Goal: Entertainment & Leisure: Consume media (video, audio)

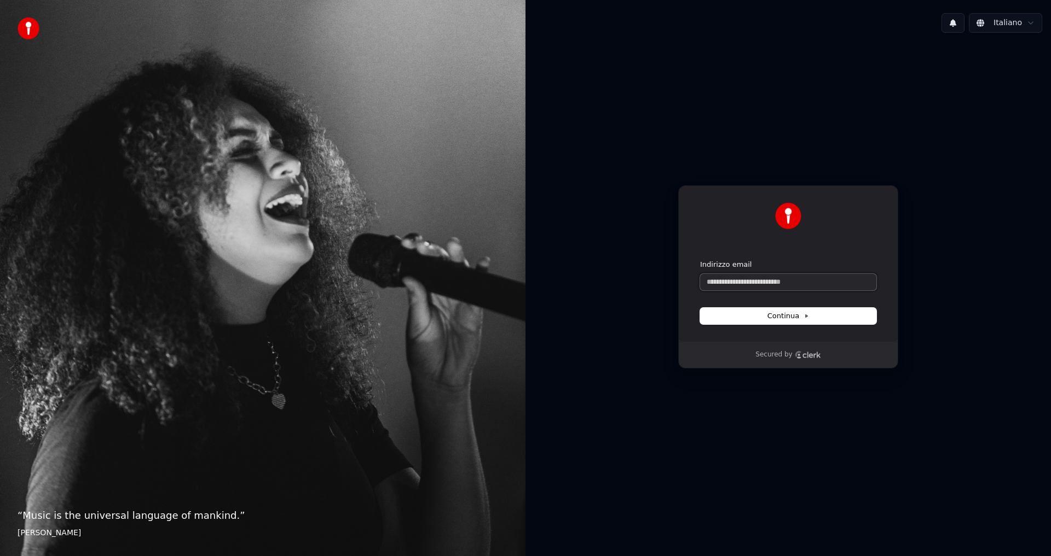
click at [752, 283] on input "Indirizzo email" at bounding box center [788, 282] width 176 height 16
click at [700, 260] on button "submit" at bounding box center [700, 260] width 0 height 0
type input "**********"
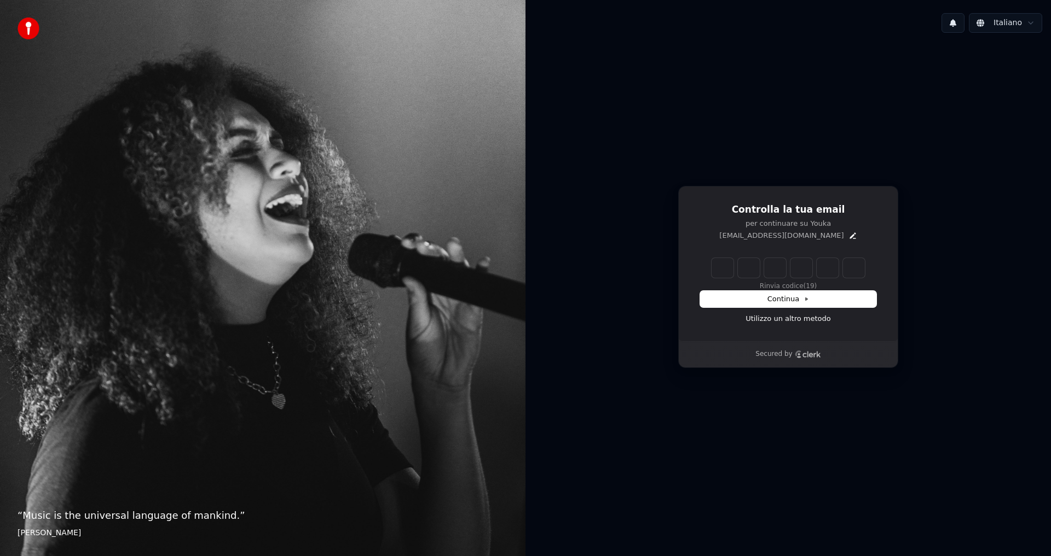
click at [728, 267] on input "Enter verification code" at bounding box center [787, 268] width 153 height 20
type input "******"
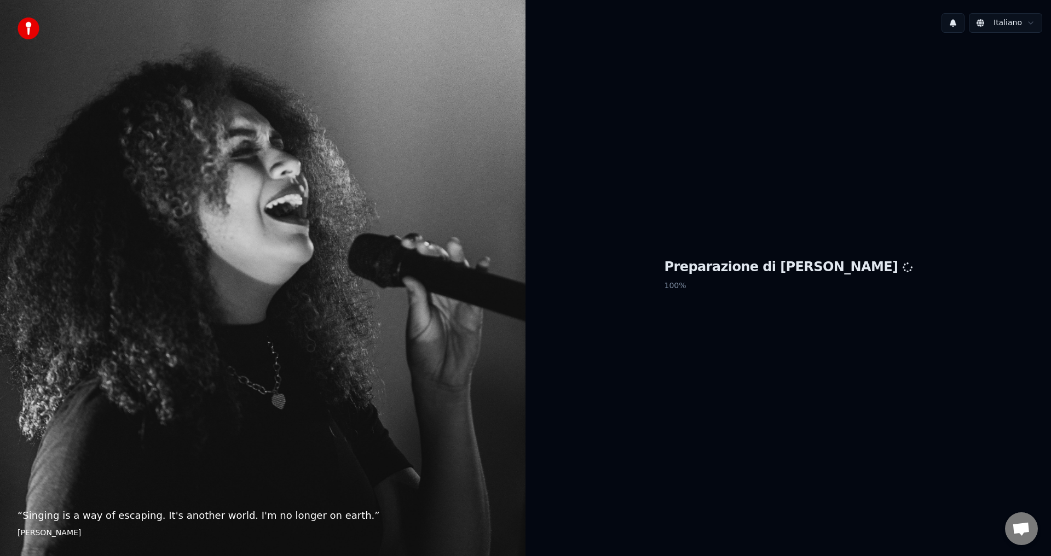
scroll to position [535, 0]
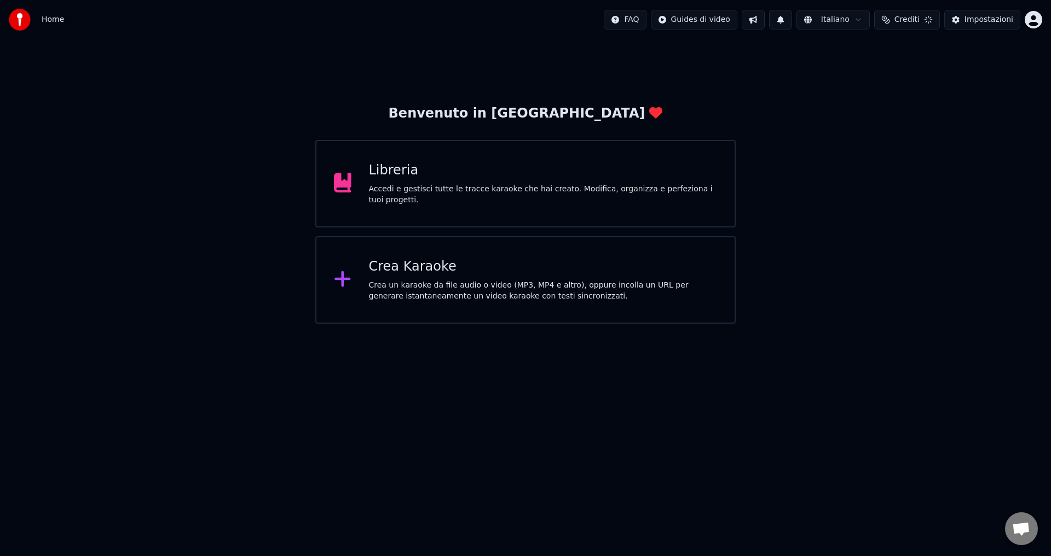
click at [1020, 529] on span "Aprire la chat" at bounding box center [1021, 530] width 18 height 15
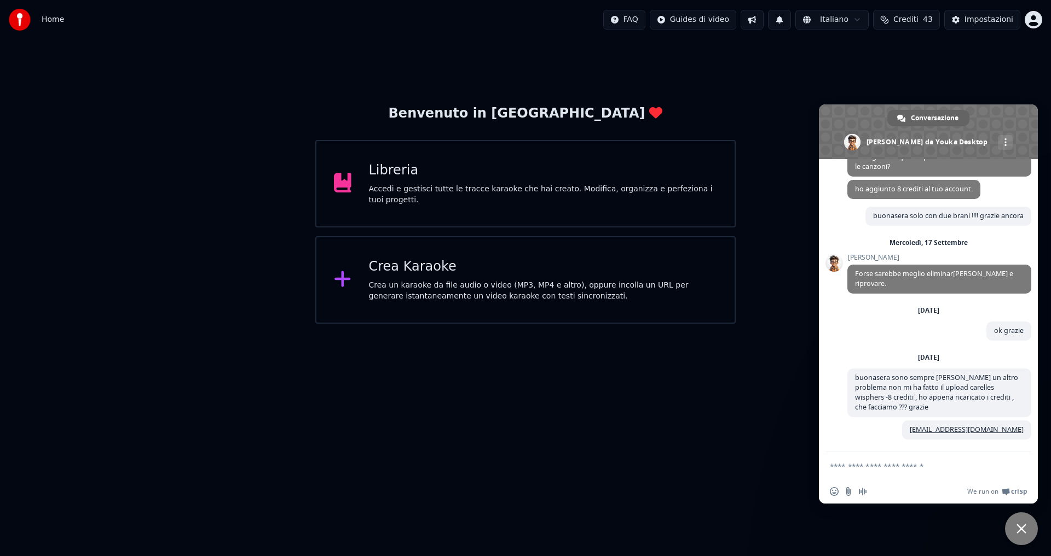
scroll to position [539, 0]
click at [880, 90] on div "Benvenuto in Youka Libreria Accedi e gestisci tutte le tracce karaoke che hai c…" at bounding box center [525, 181] width 1051 height 285
click at [1026, 535] on span "Chiudere la chat" at bounding box center [1021, 529] width 33 height 33
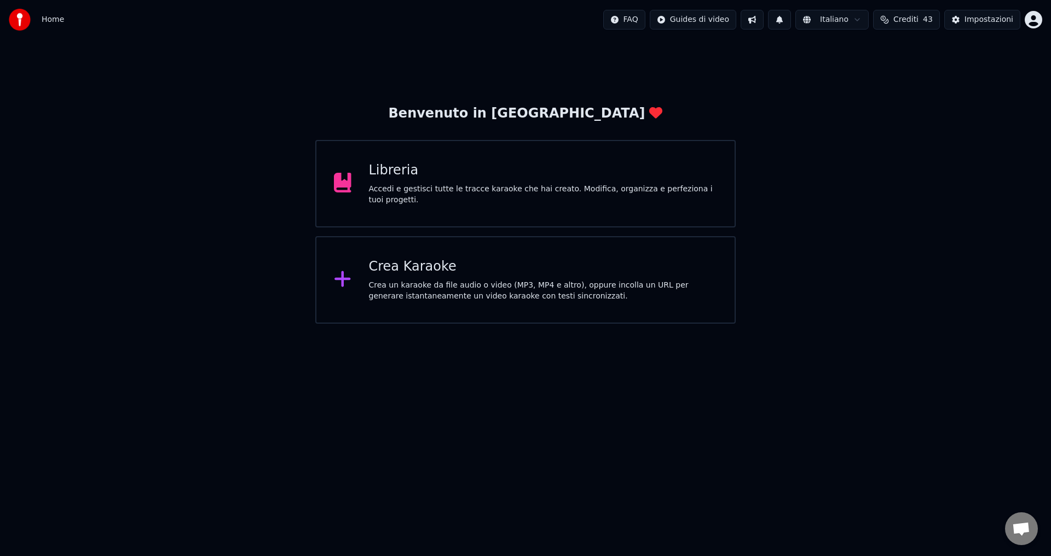
click at [433, 179] on div "Libreria" at bounding box center [543, 171] width 349 height 18
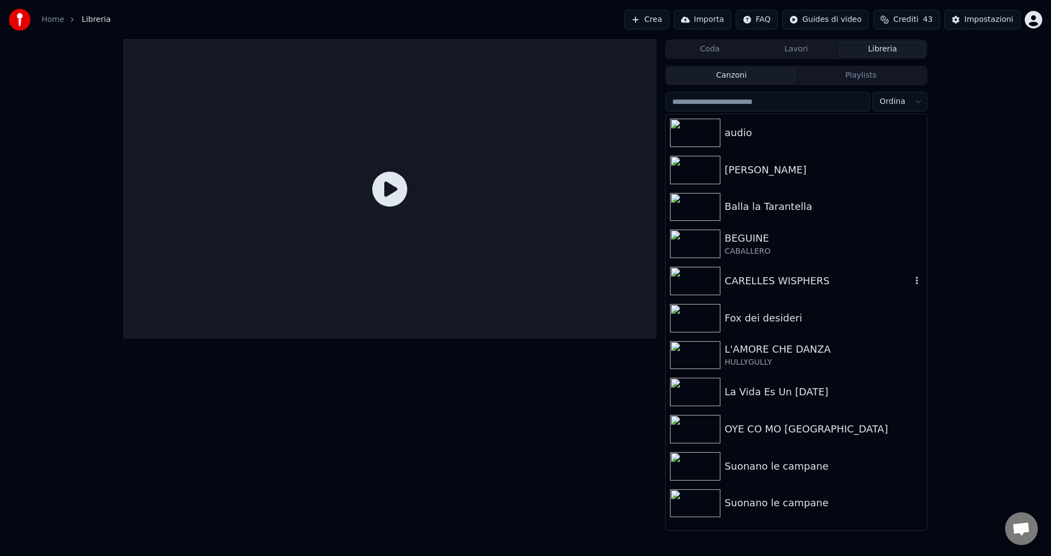
click at [805, 283] on div "CARELLES WISPHERS" at bounding box center [817, 281] width 187 height 15
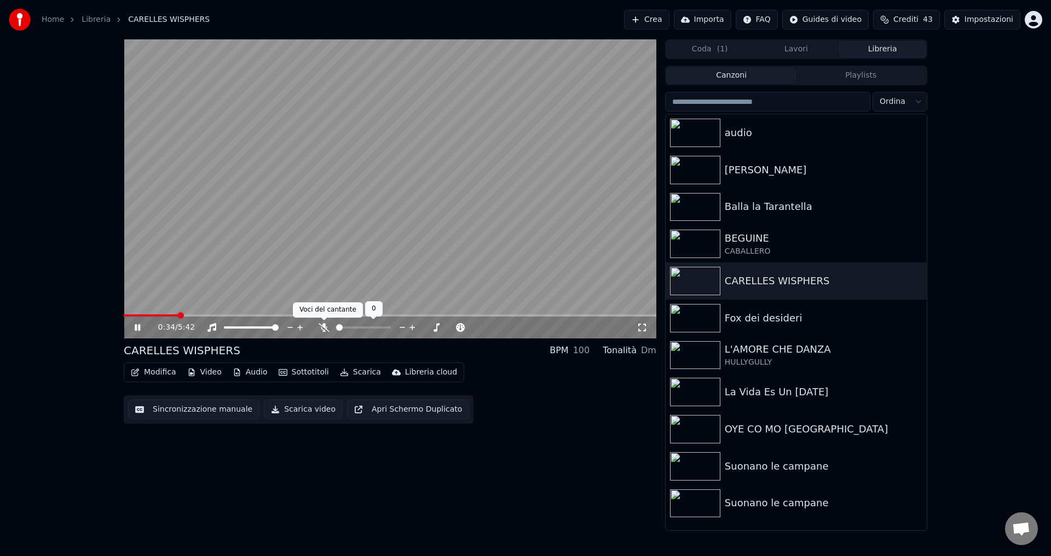
click at [324, 330] on icon at bounding box center [323, 327] width 11 height 9
click at [324, 328] on icon at bounding box center [324, 327] width 6 height 9
click at [135, 326] on icon at bounding box center [137, 327] width 5 height 7
click at [288, 413] on button "Scarica video" at bounding box center [303, 410] width 79 height 20
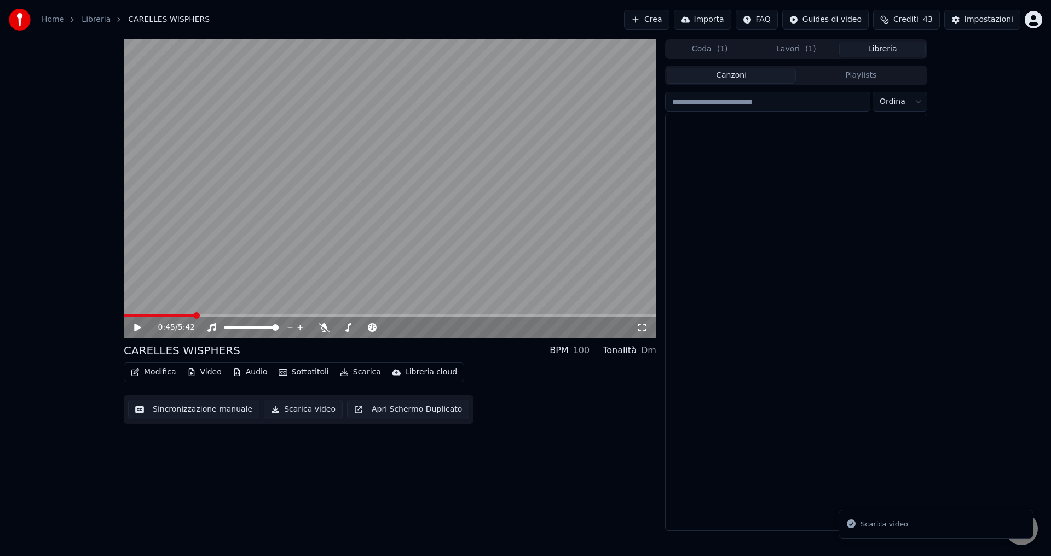
click at [891, 53] on button "Libreria" at bounding box center [882, 50] width 86 height 16
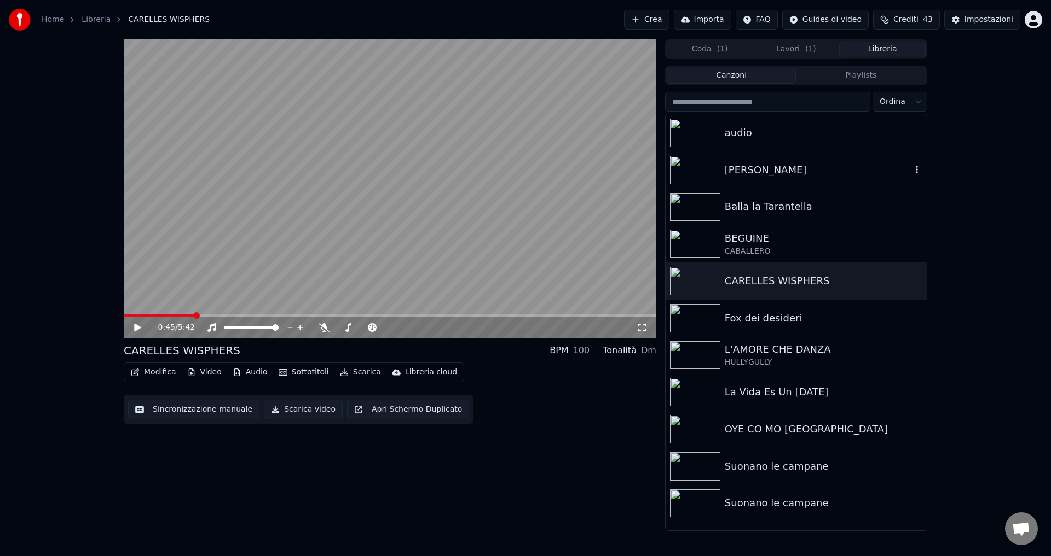
click at [792, 176] on div "[PERSON_NAME]" at bounding box center [817, 170] width 187 height 15
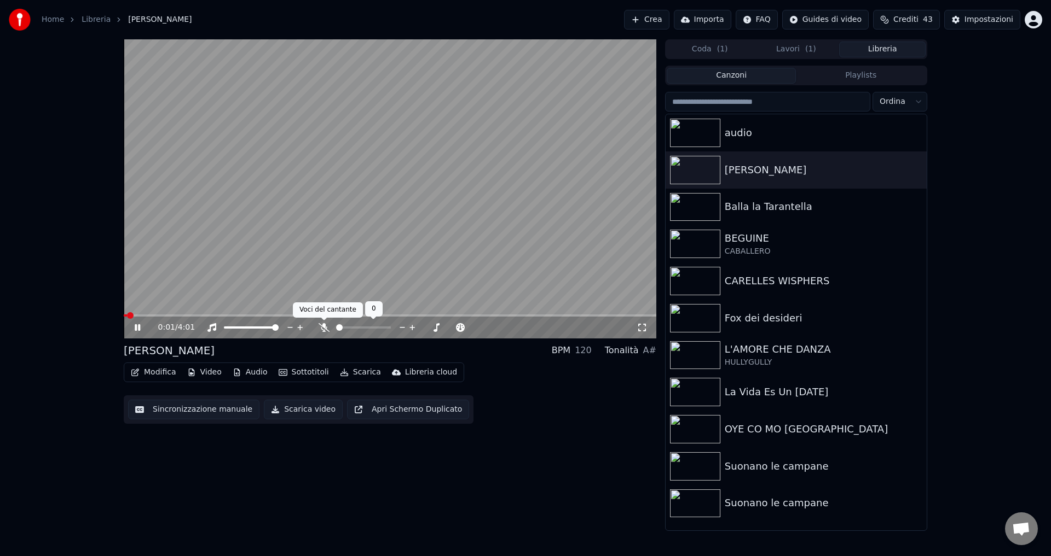
click at [325, 328] on icon at bounding box center [323, 327] width 11 height 9
click at [323, 327] on icon at bounding box center [324, 327] width 6 height 9
click at [138, 328] on icon at bounding box center [145, 327] width 26 height 9
click at [298, 410] on button "Scarica video" at bounding box center [303, 410] width 79 height 20
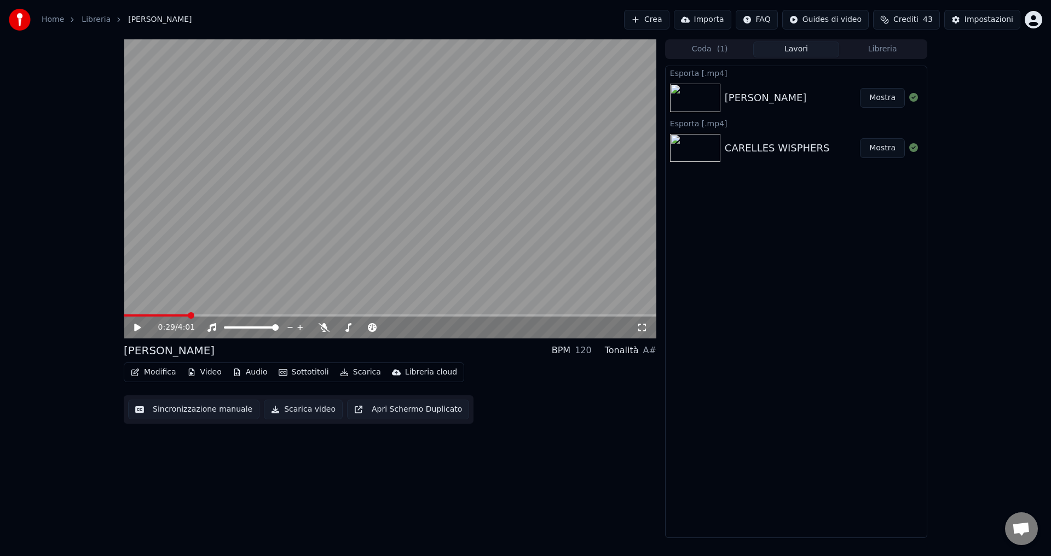
click at [893, 49] on button "Libreria" at bounding box center [882, 50] width 86 height 16
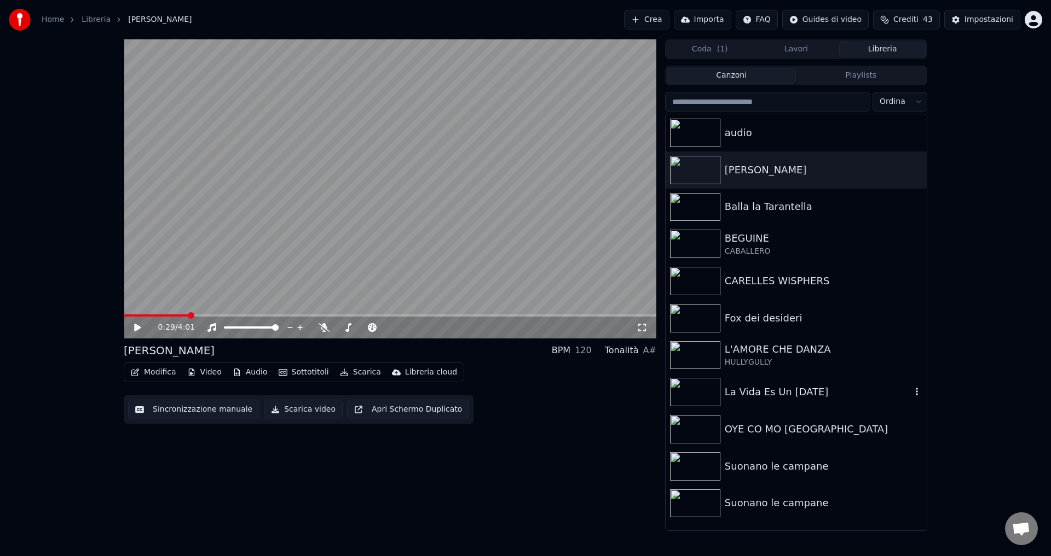
click at [779, 393] on div "La Vida Es Un [DATE]" at bounding box center [817, 392] width 187 height 15
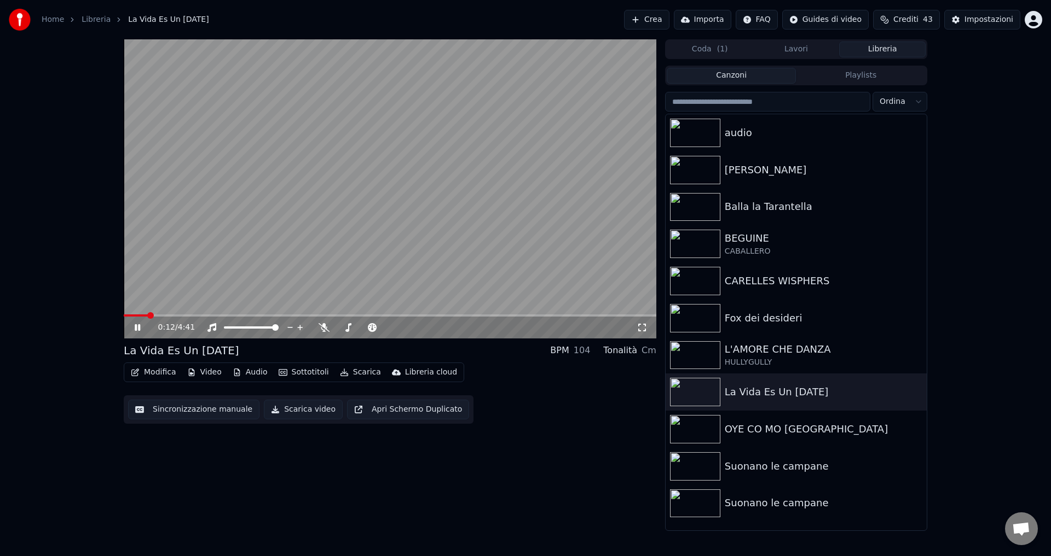
click at [136, 330] on icon at bounding box center [137, 327] width 5 height 7
click at [287, 416] on button "Scarica video" at bounding box center [303, 410] width 79 height 20
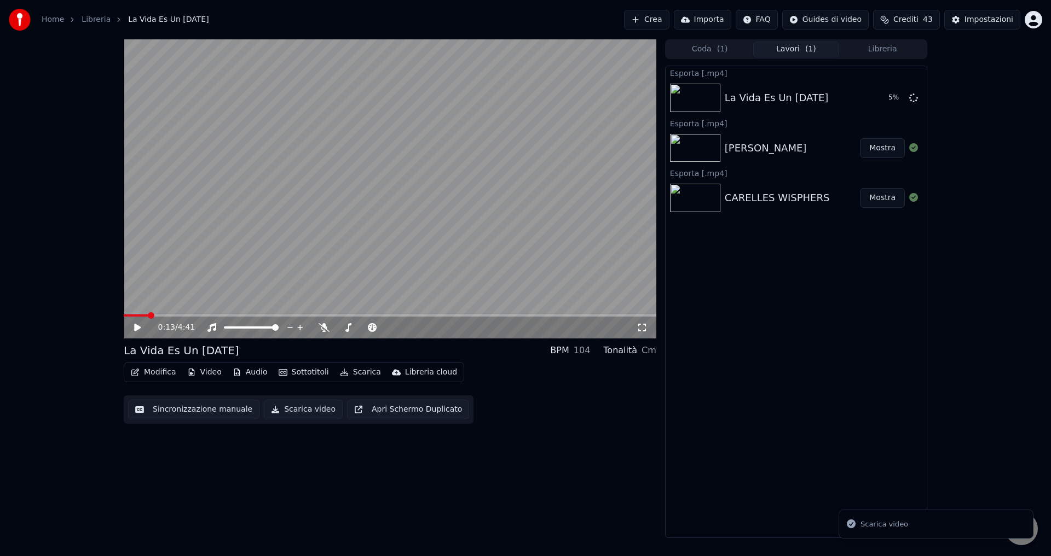
click at [897, 46] on button "Libreria" at bounding box center [882, 50] width 86 height 16
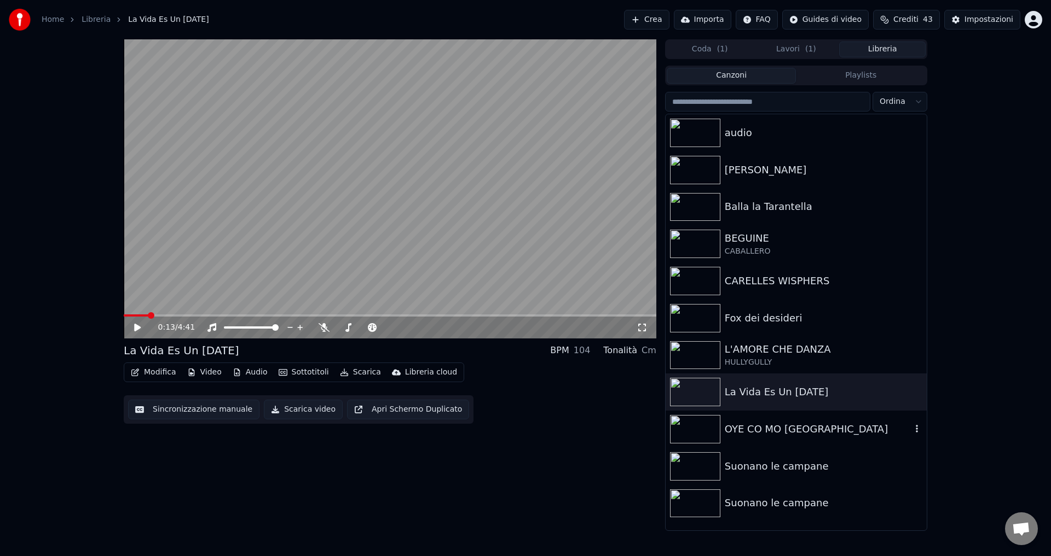
click at [780, 432] on div "OYE CO MO [GEOGRAPHIC_DATA]" at bounding box center [817, 429] width 187 height 15
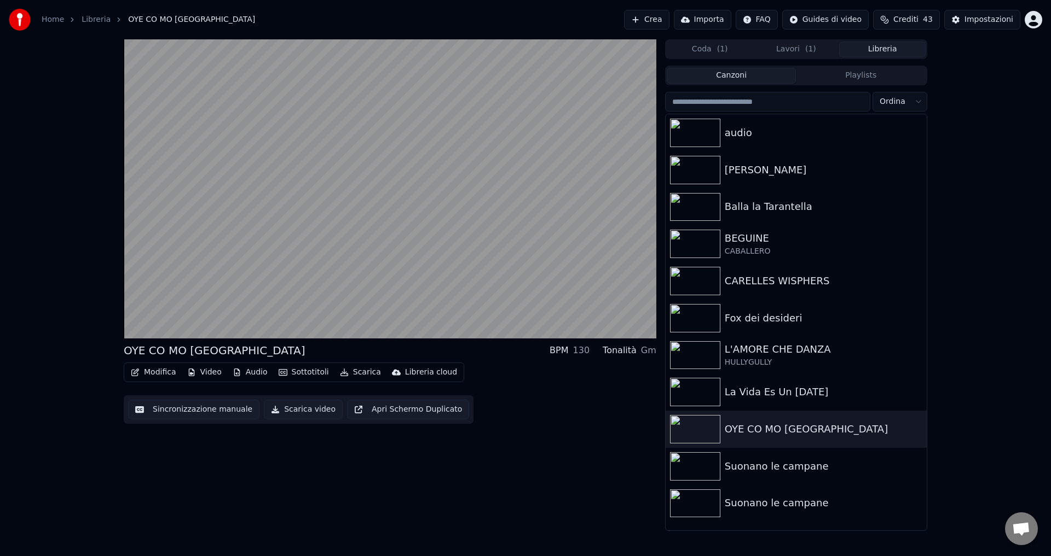
click at [286, 414] on button "Scarica video" at bounding box center [303, 410] width 79 height 20
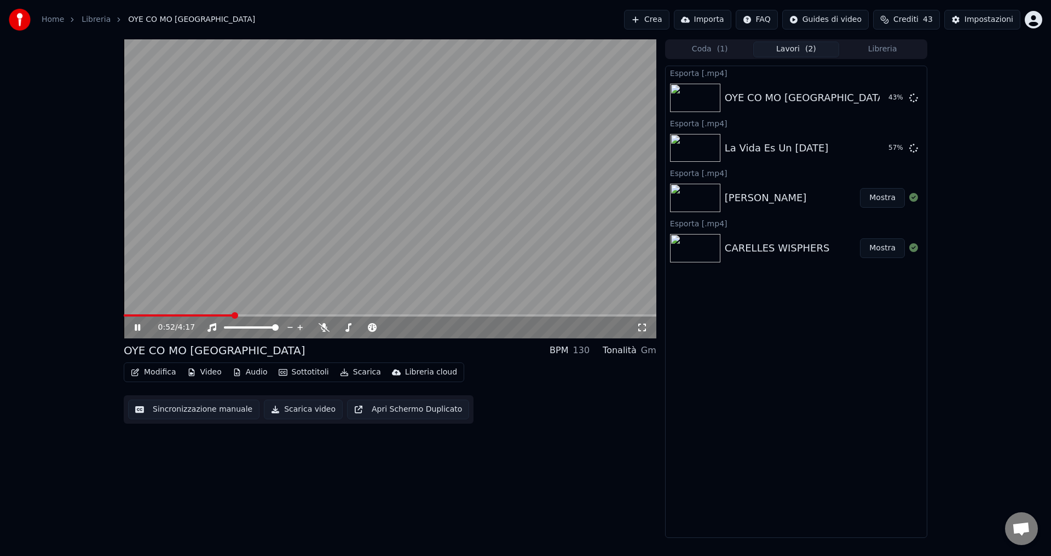
click at [138, 327] on icon at bounding box center [145, 327] width 26 height 9
click at [714, 51] on button "Coda ( 1 )" at bounding box center [709, 50] width 86 height 16
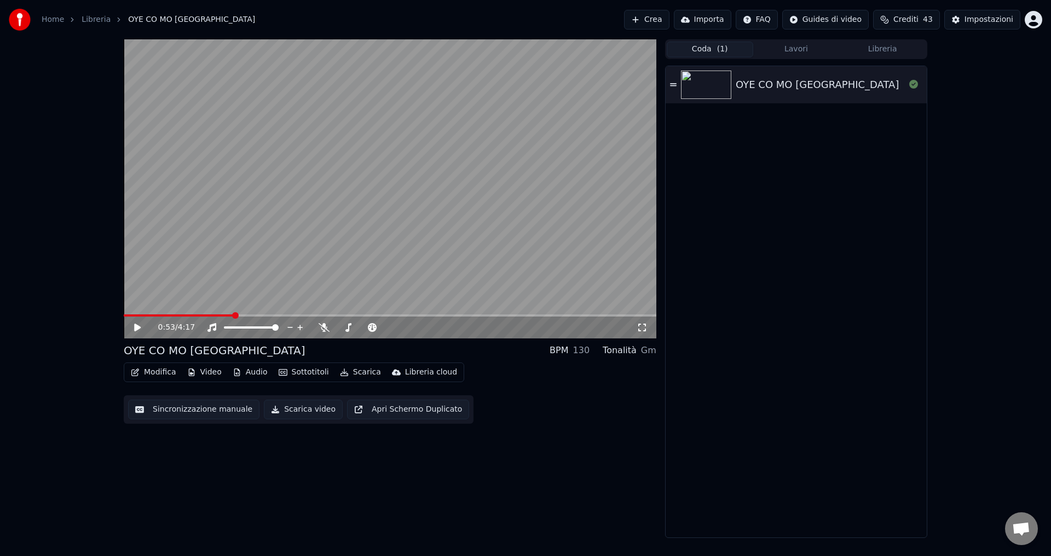
click at [890, 46] on button "Libreria" at bounding box center [882, 50] width 86 height 16
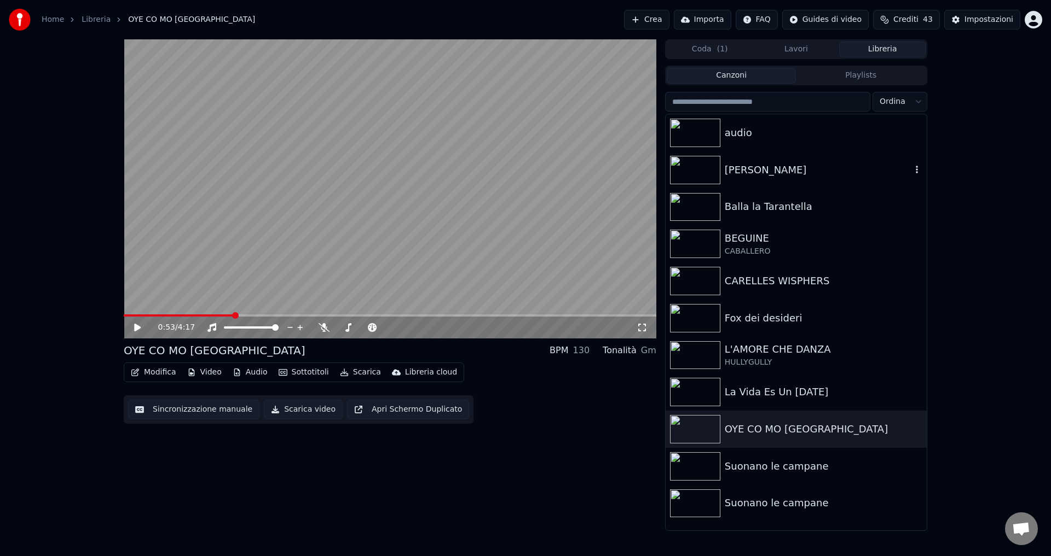
click at [734, 177] on div "[PERSON_NAME]" at bounding box center [817, 170] width 187 height 15
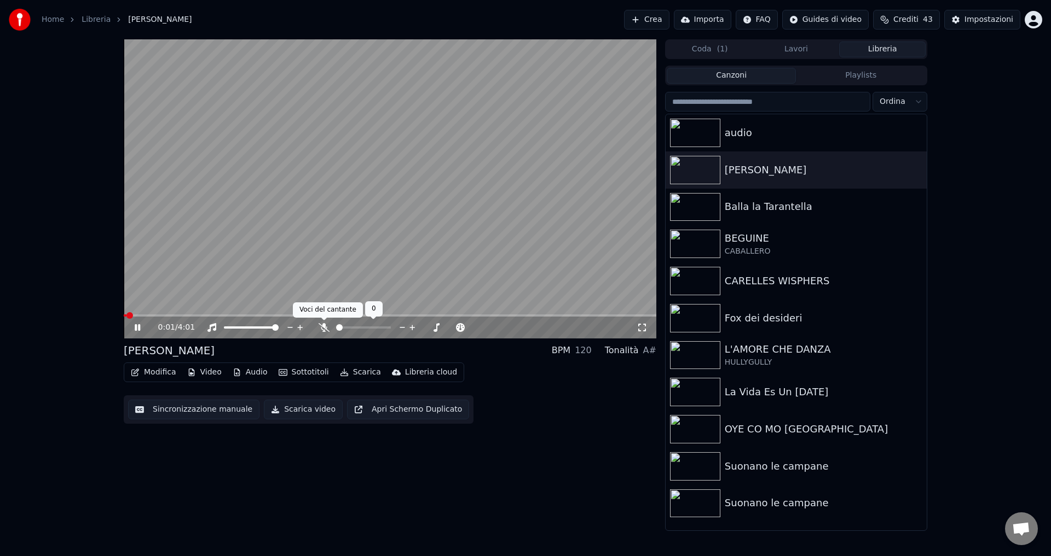
click at [326, 330] on icon at bounding box center [323, 327] width 11 height 9
click at [137, 330] on icon at bounding box center [137, 327] width 5 height 7
click at [293, 411] on button "Scarica video" at bounding box center [303, 410] width 79 height 20
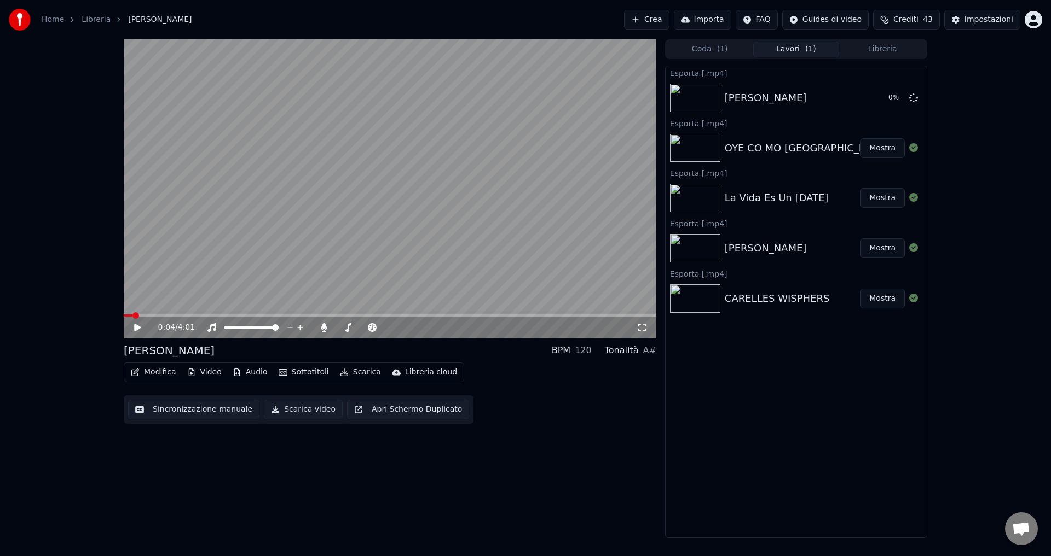
click at [875, 53] on button "Libreria" at bounding box center [882, 50] width 86 height 16
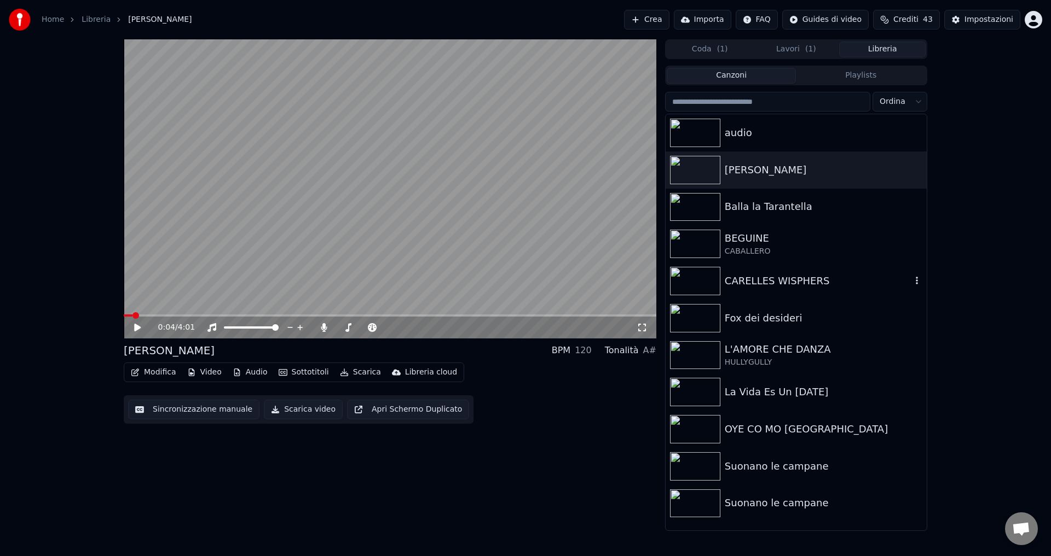
click at [767, 281] on div "CARELLES WISPHERS" at bounding box center [817, 281] width 187 height 15
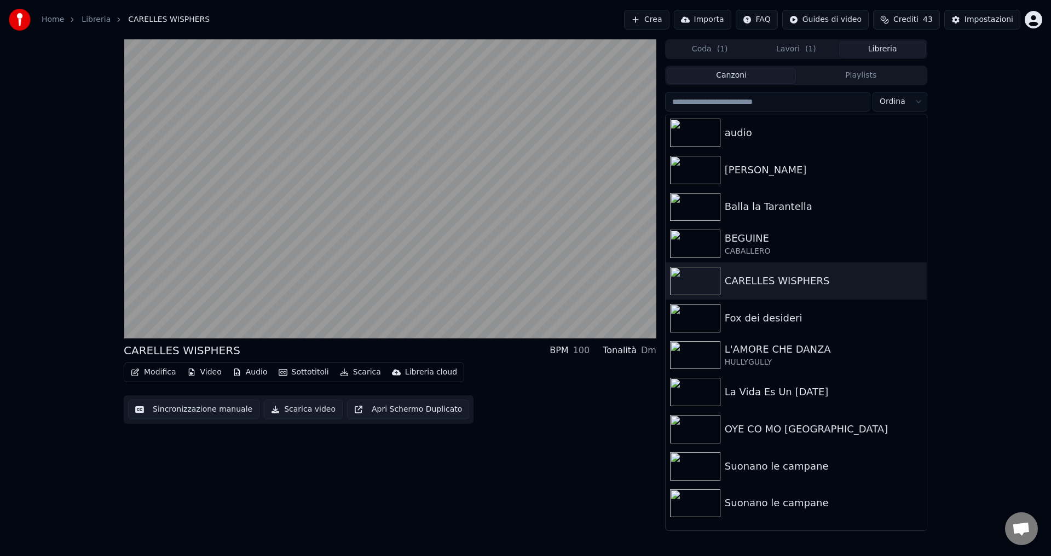
click at [276, 411] on button "Scarica video" at bounding box center [303, 410] width 79 height 20
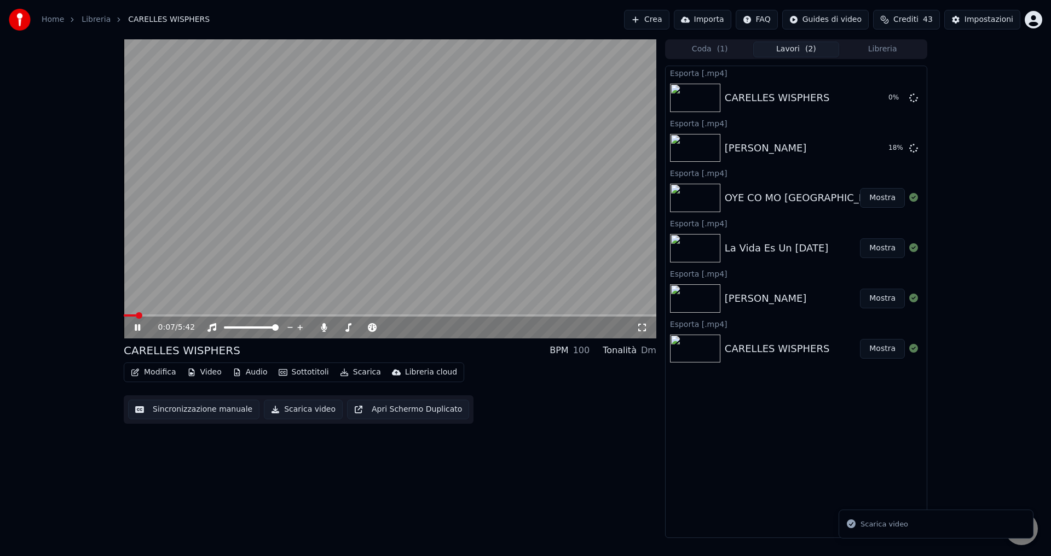
click at [866, 50] on button "Libreria" at bounding box center [882, 50] width 86 height 16
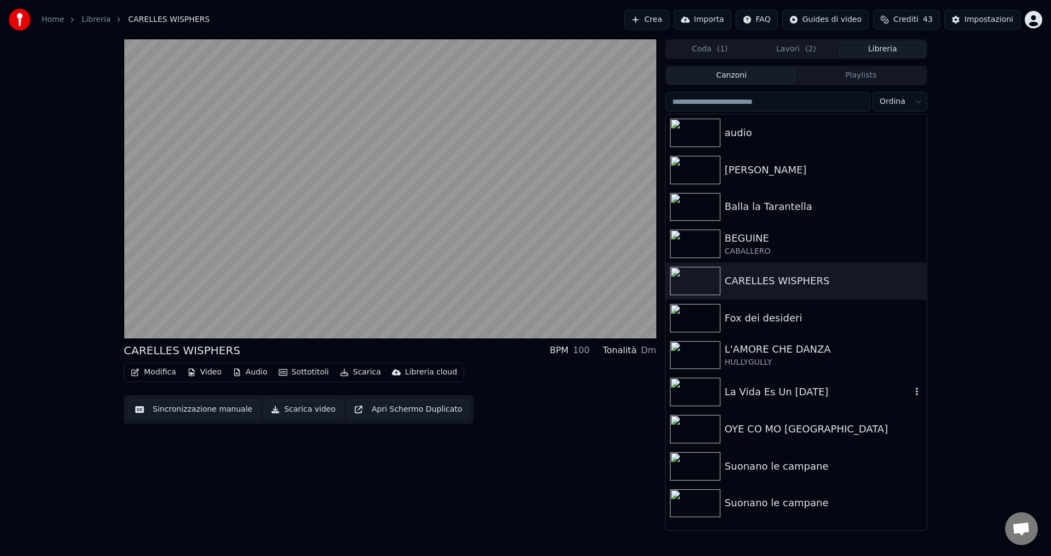
click at [753, 393] on div "La Vida Es Un [DATE]" at bounding box center [817, 392] width 187 height 15
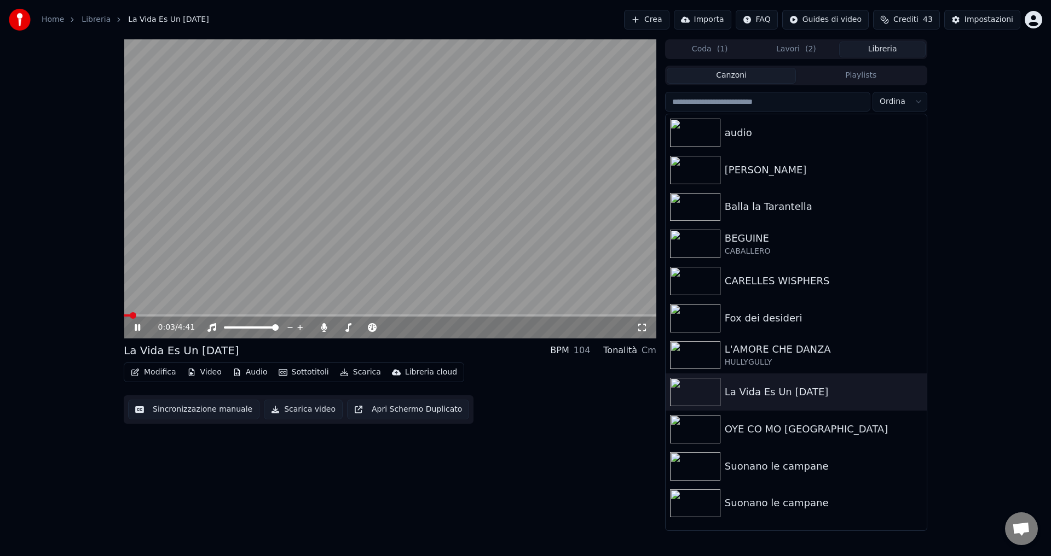
click at [138, 328] on icon at bounding box center [137, 327] width 5 height 7
click at [282, 408] on button "Scarica video" at bounding box center [303, 410] width 79 height 20
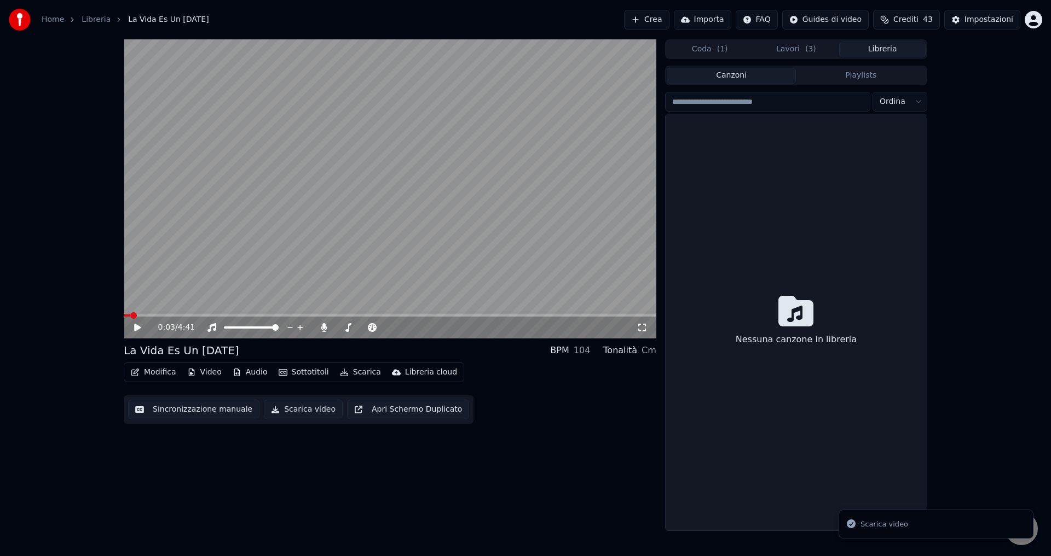
click at [879, 54] on button "Libreria" at bounding box center [882, 50] width 86 height 16
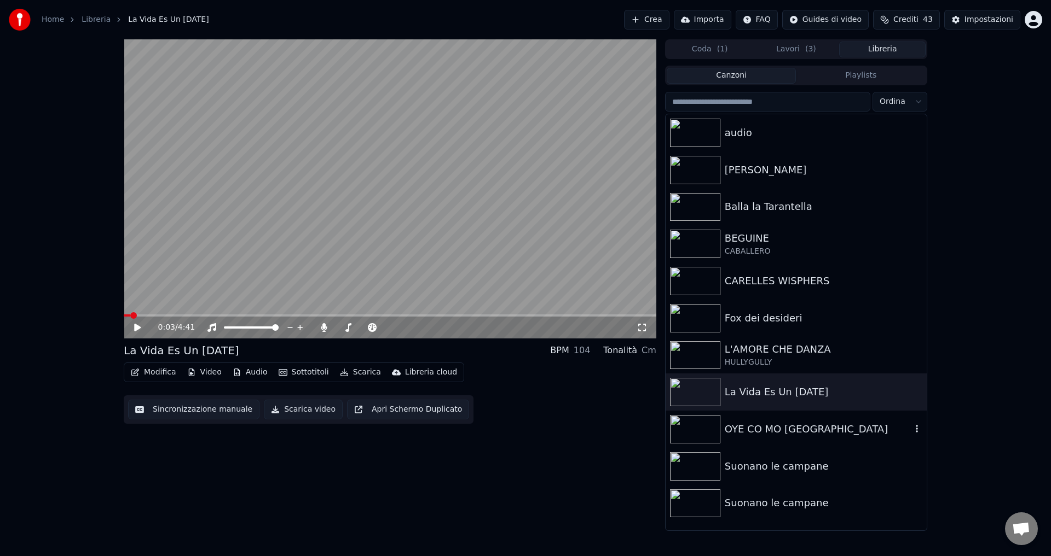
click at [782, 426] on div "OYE CO MO [GEOGRAPHIC_DATA]" at bounding box center [817, 429] width 187 height 15
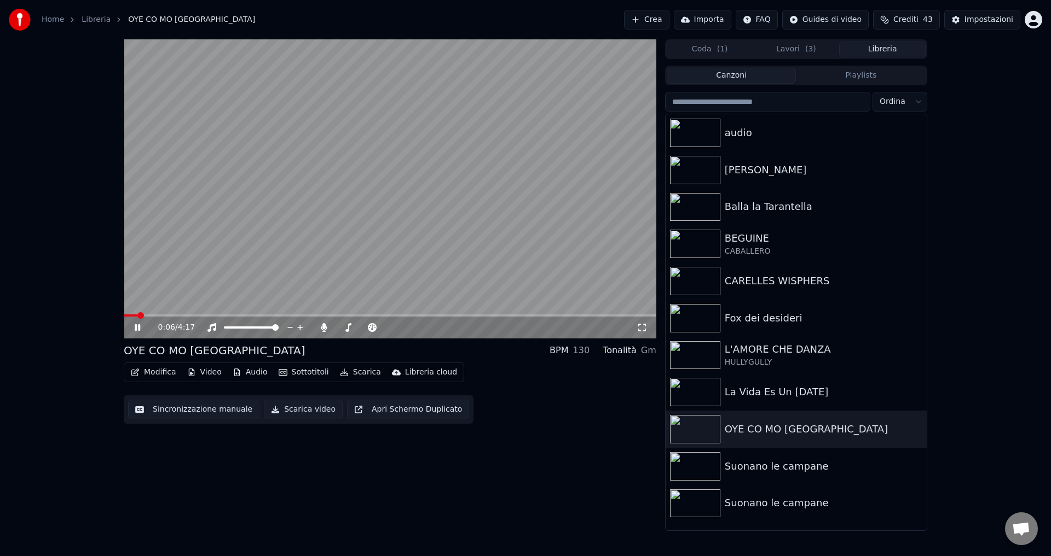
click at [135, 326] on icon at bounding box center [137, 327] width 5 height 7
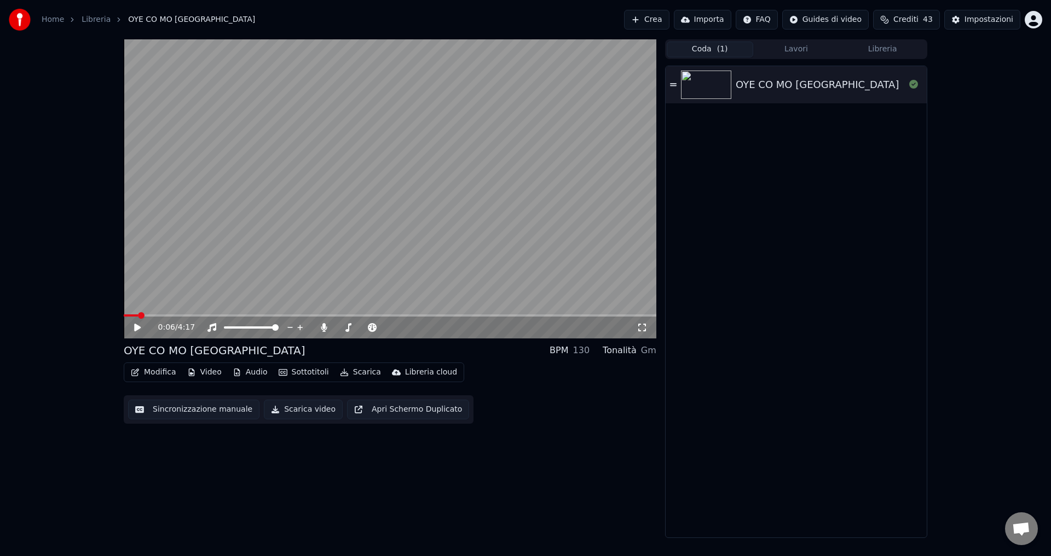
click at [731, 45] on button "Coda ( 1 )" at bounding box center [709, 50] width 86 height 16
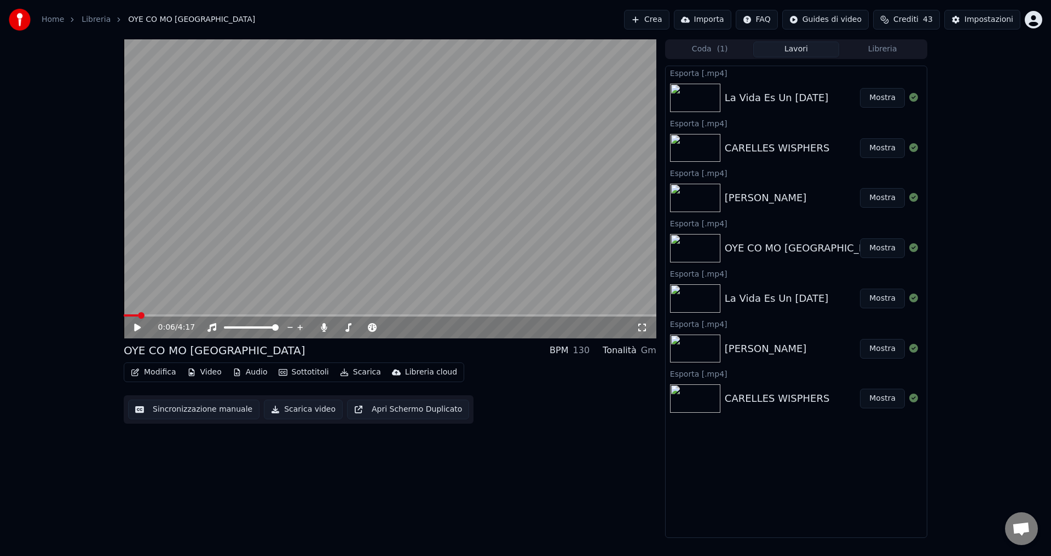
click at [796, 49] on button "Lavori" at bounding box center [796, 50] width 86 height 16
click at [875, 251] on button "Mostra" at bounding box center [882, 249] width 45 height 20
click at [894, 188] on button "Mostra" at bounding box center [882, 198] width 45 height 20
click at [882, 148] on button "Mostra" at bounding box center [882, 148] width 45 height 20
click at [882, 102] on button "Mostra" at bounding box center [882, 98] width 45 height 20
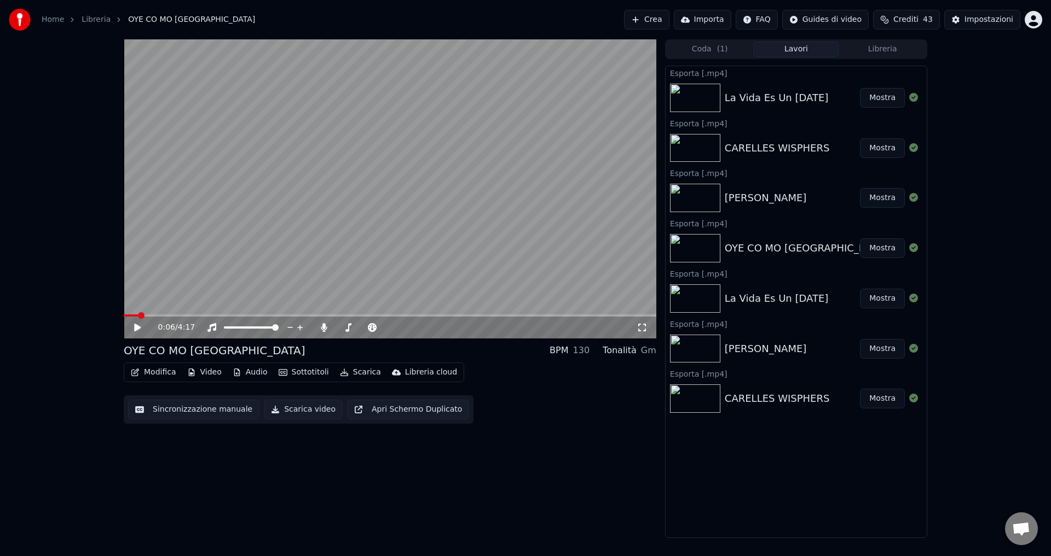
click at [880, 250] on button "Mostra" at bounding box center [882, 249] width 45 height 20
click at [875, 51] on button "Libreria" at bounding box center [882, 50] width 86 height 16
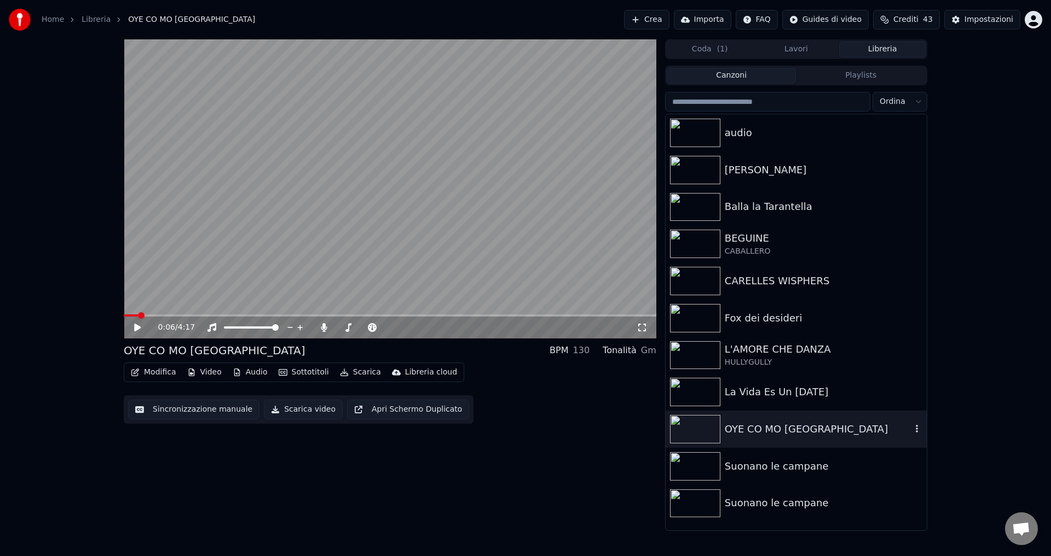
click at [728, 428] on div "OYE CO MO [GEOGRAPHIC_DATA]" at bounding box center [817, 429] width 187 height 15
click at [730, 427] on div "OYE CO MO [GEOGRAPHIC_DATA]" at bounding box center [817, 429] width 187 height 15
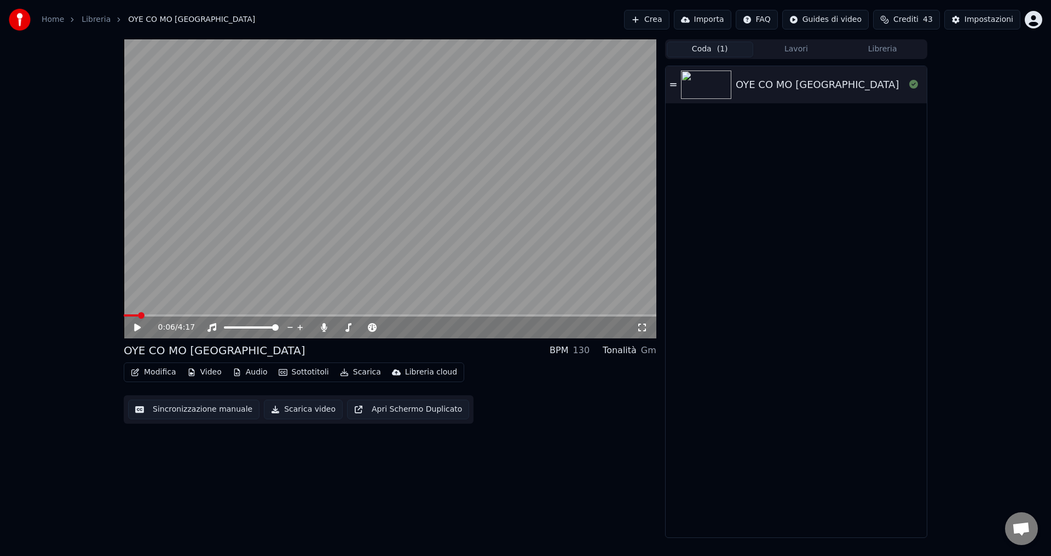
click at [712, 44] on button "Coda ( 1 )" at bounding box center [709, 50] width 86 height 16
click at [748, 88] on div "OYE CO MO [GEOGRAPHIC_DATA]" at bounding box center [816, 84] width 163 height 15
click at [132, 328] on icon at bounding box center [145, 327] width 26 height 9
click at [320, 327] on icon at bounding box center [323, 327] width 11 height 9
click at [275, 407] on button "Scarica video" at bounding box center [303, 410] width 79 height 20
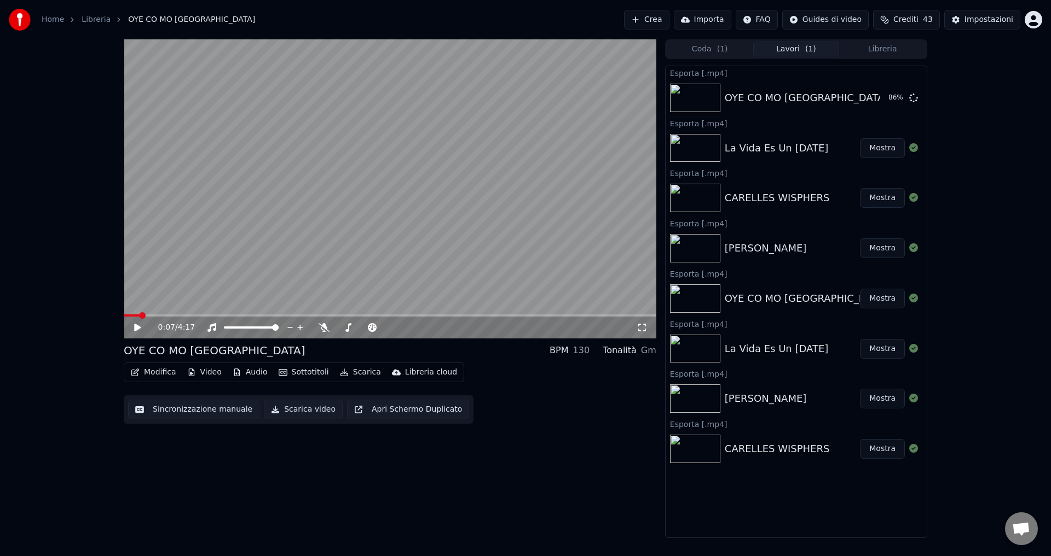
click at [134, 323] on icon at bounding box center [145, 327] width 26 height 9
click at [326, 328] on icon at bounding box center [323, 327] width 11 height 9
click at [326, 328] on icon at bounding box center [324, 327] width 6 height 9
click at [136, 323] on div "0:29 / 4:17" at bounding box center [390, 327] width 524 height 11
click at [137, 328] on icon at bounding box center [145, 327] width 26 height 9
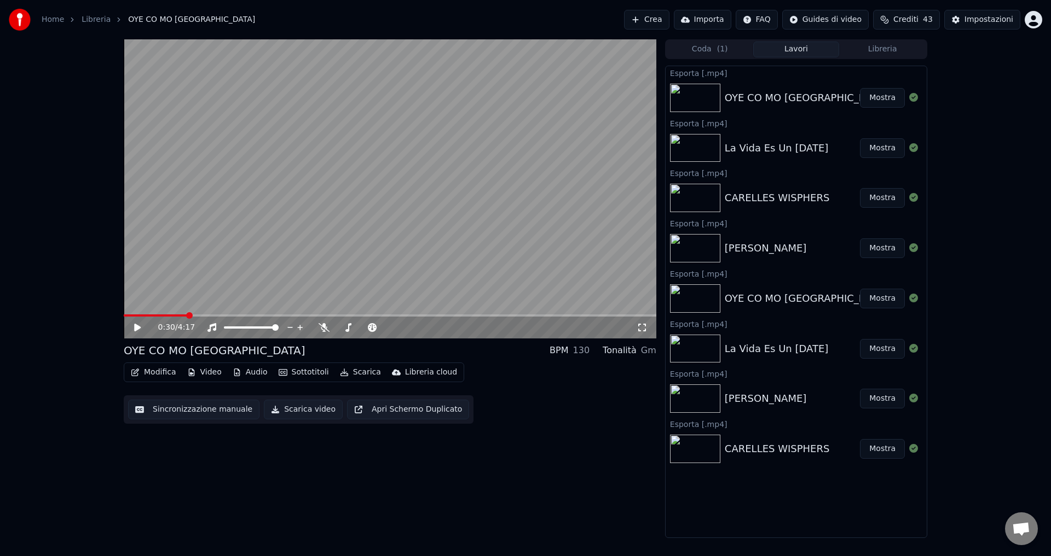
click at [883, 101] on button "Mostra" at bounding box center [882, 98] width 45 height 20
click at [1033, 19] on html "Home Libreria OYE CO [GEOGRAPHIC_DATA] [GEOGRAPHIC_DATA] Crea Importa FAQ Guide…" at bounding box center [525, 278] width 1051 height 556
click at [961, 118] on div "Esci" at bounding box center [985, 127] width 126 height 18
